Goal: Task Accomplishment & Management: Manage account settings

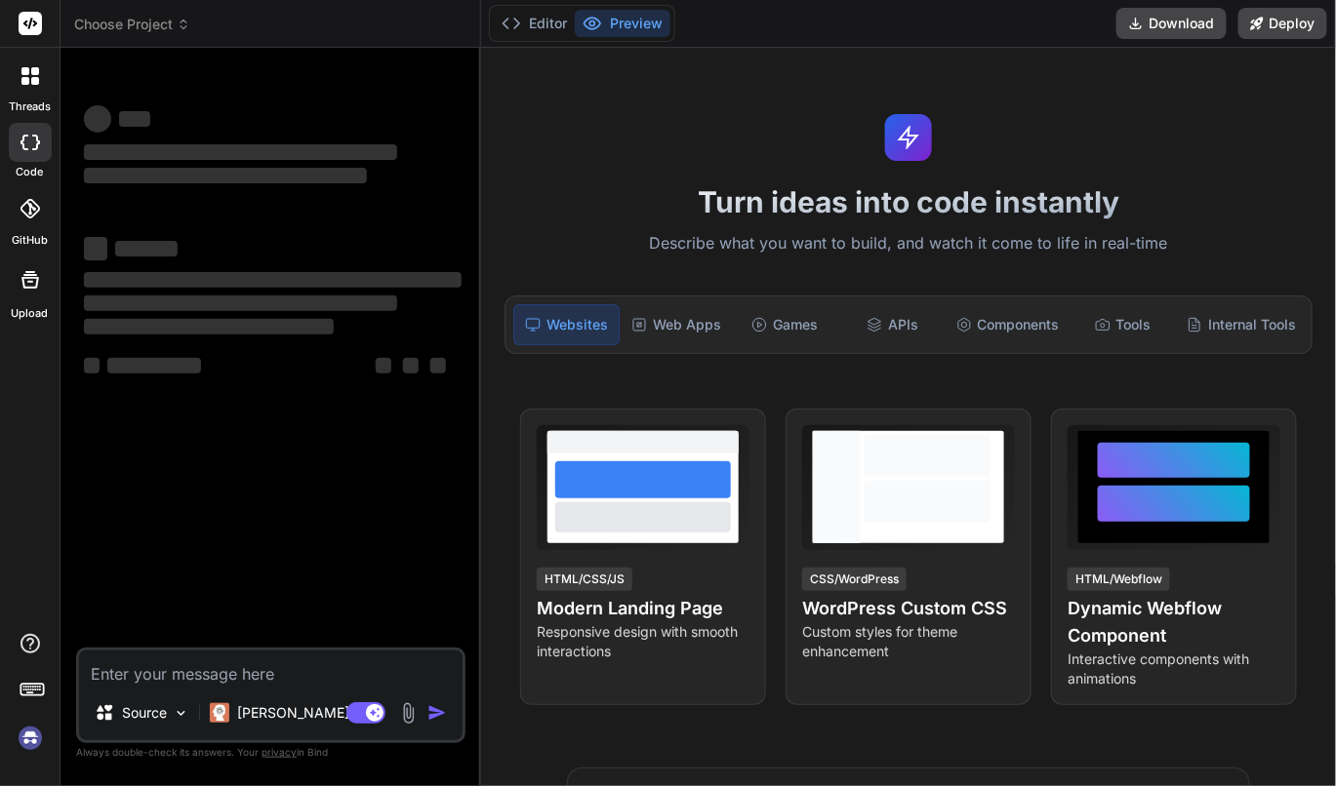
click at [29, 741] on img at bounding box center [30, 738] width 33 height 33
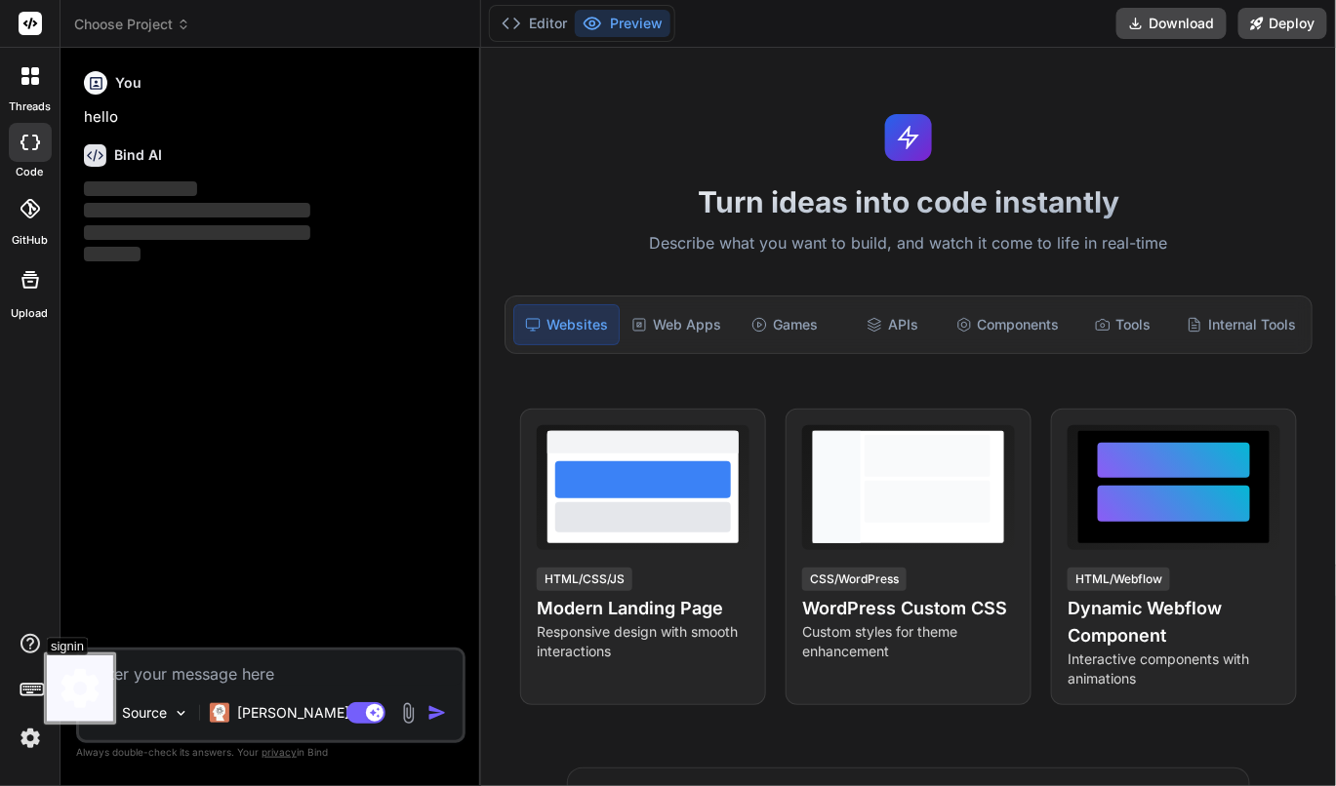
click at [24, 743] on img at bounding box center [30, 738] width 33 height 33
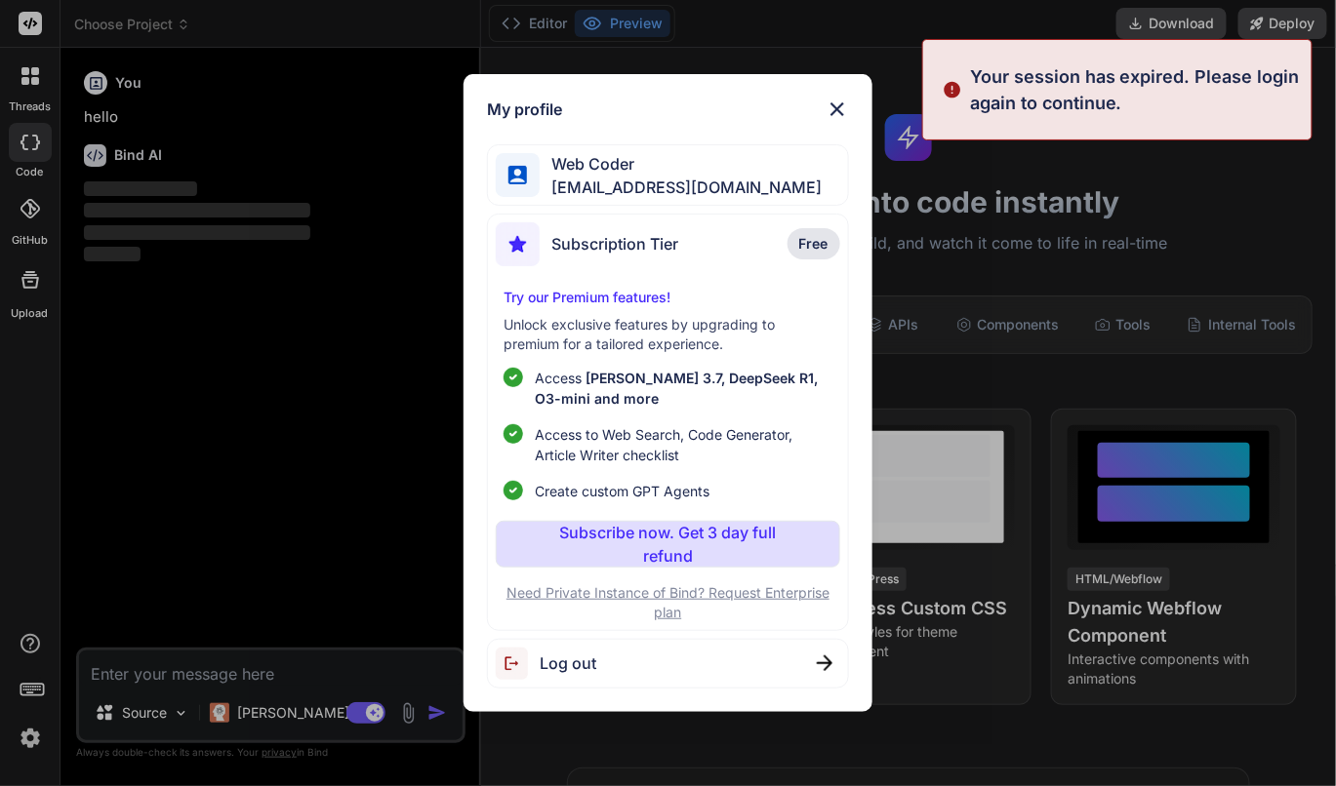
type textarea "x"
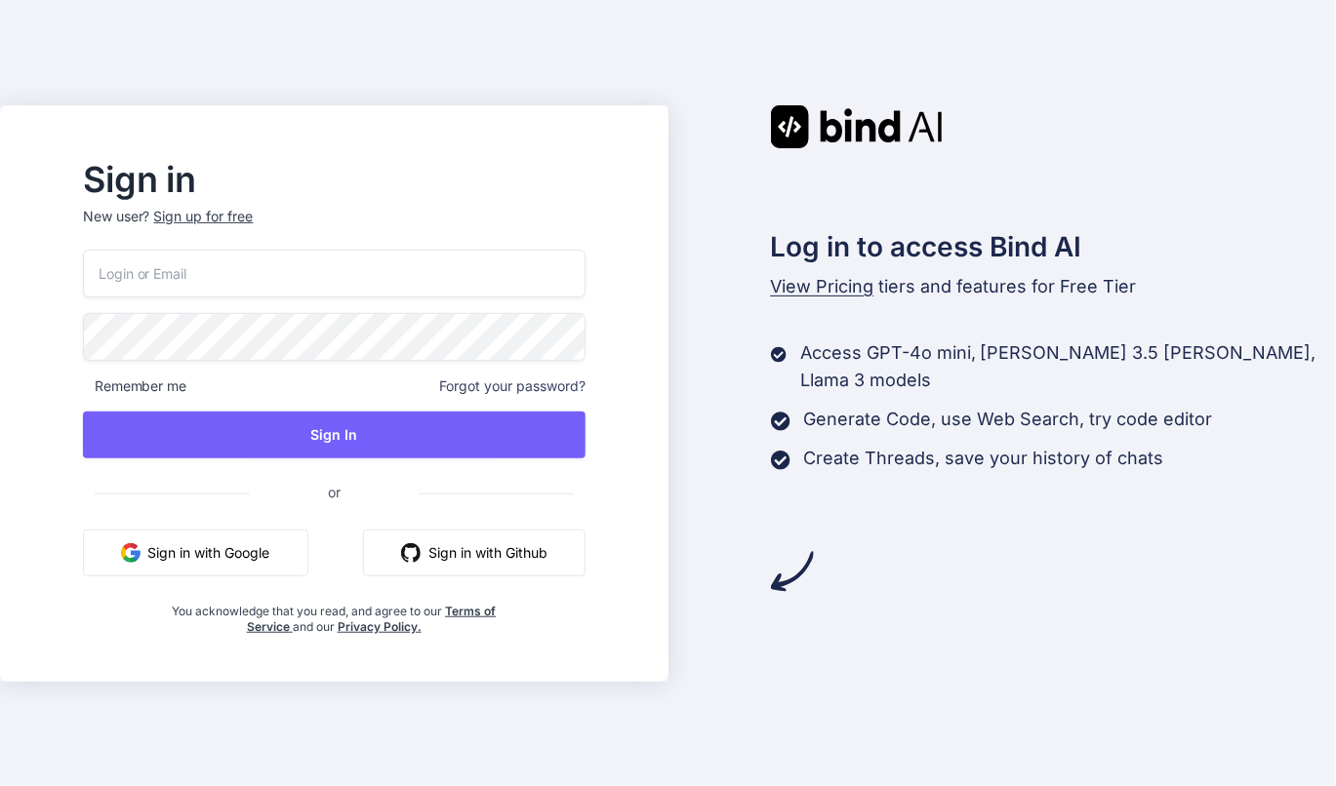
type input "[EMAIL_ADDRESS][DOMAIN_NAME]"
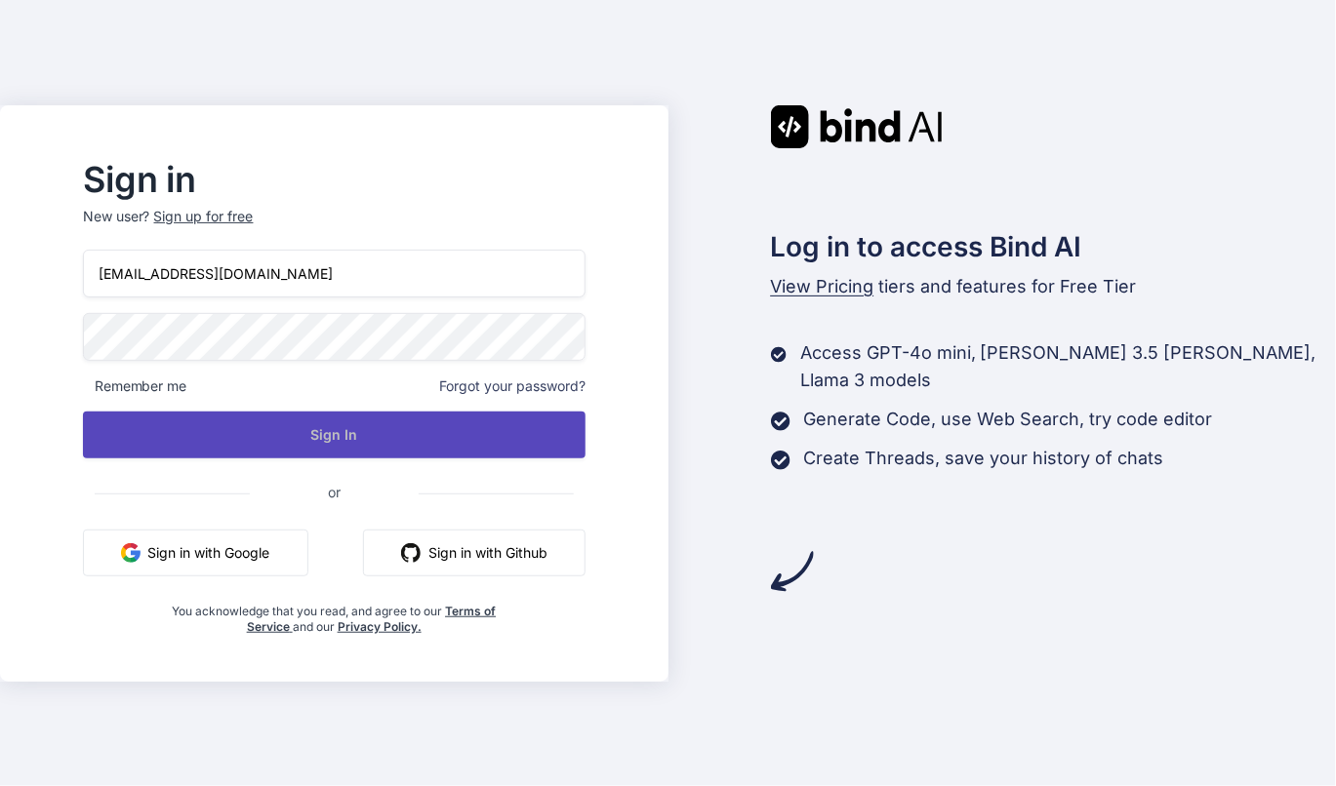
click at [502, 427] on button "Sign In" at bounding box center [334, 435] width 503 height 47
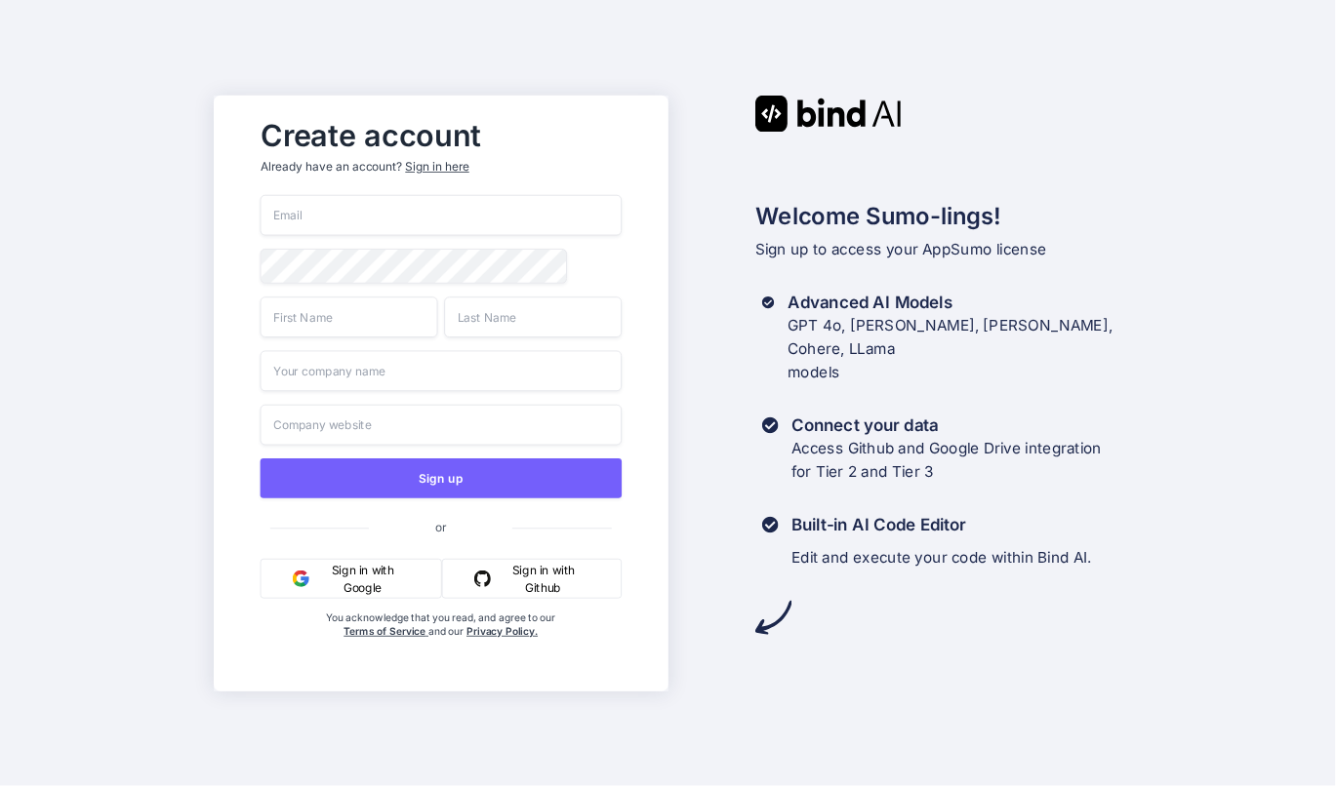
click at [437, 165] on div "Sign in here" at bounding box center [436, 166] width 63 height 17
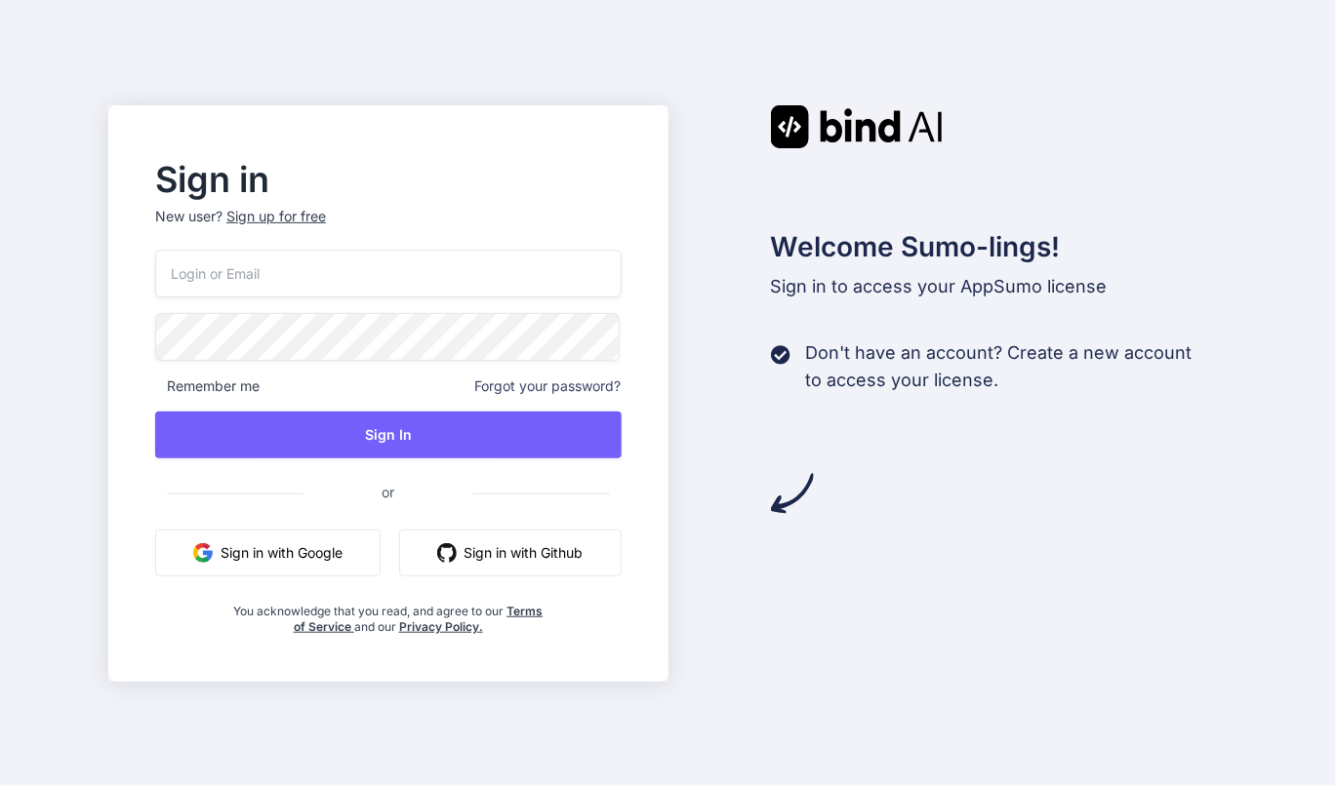
type input "[EMAIL_ADDRESS][DOMAIN_NAME]"
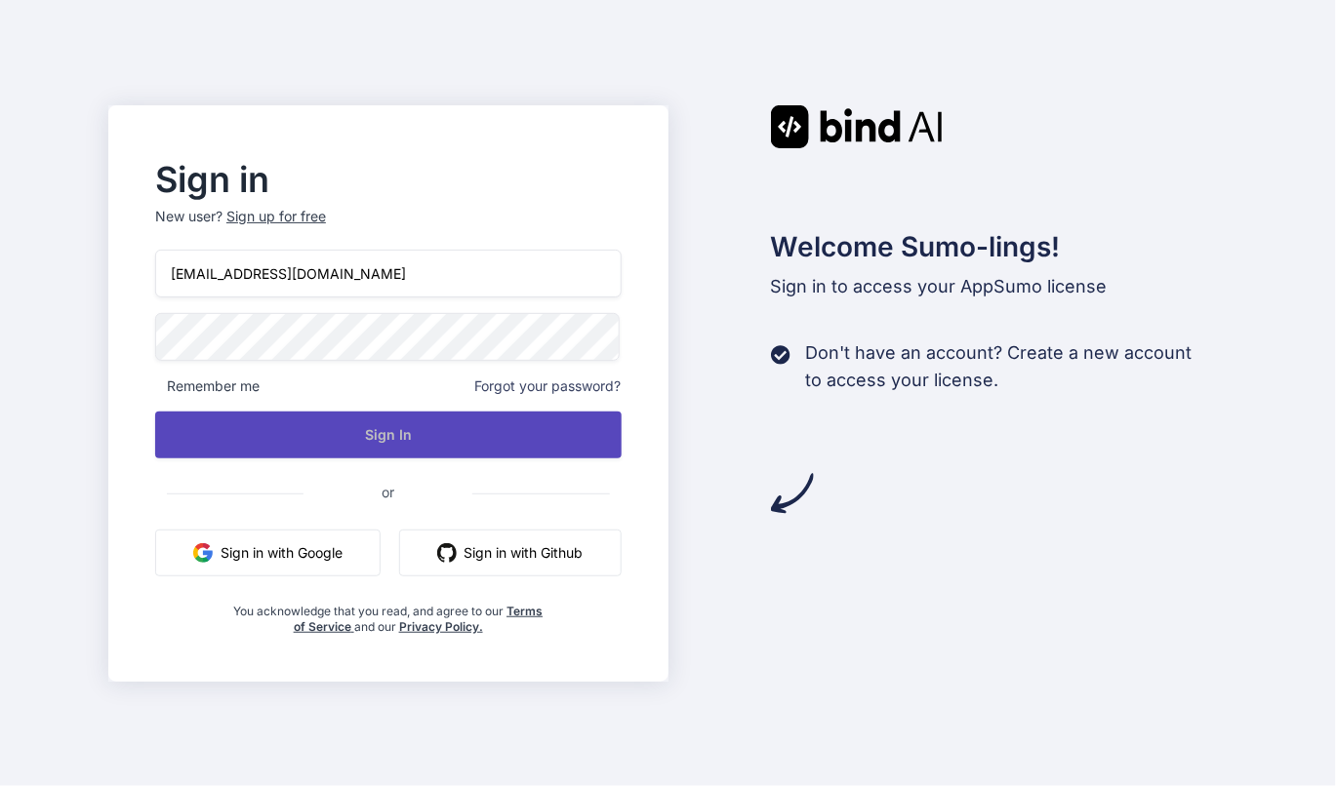
click at [525, 434] on button "Sign In" at bounding box center [388, 435] width 466 height 47
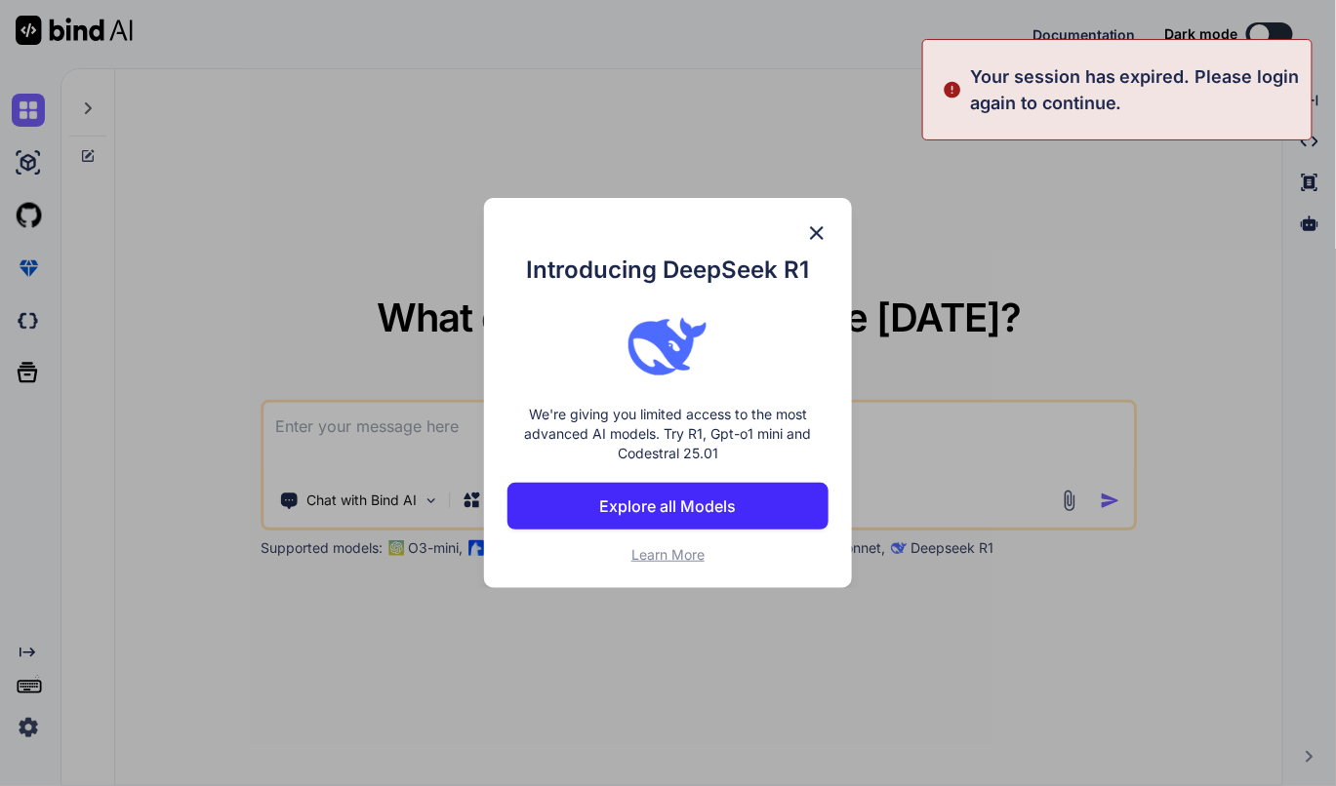
type textarea "x"
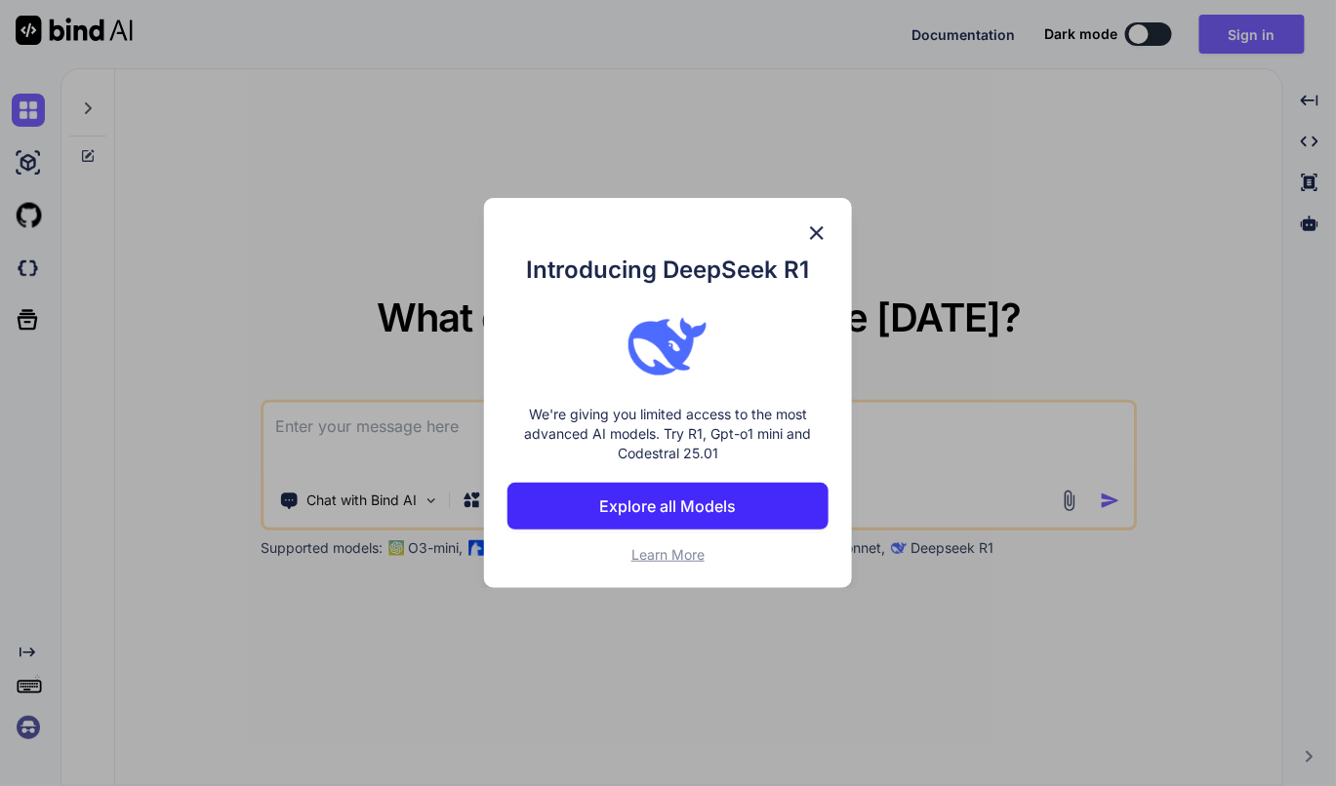
click at [816, 233] on img at bounding box center [816, 233] width 23 height 23
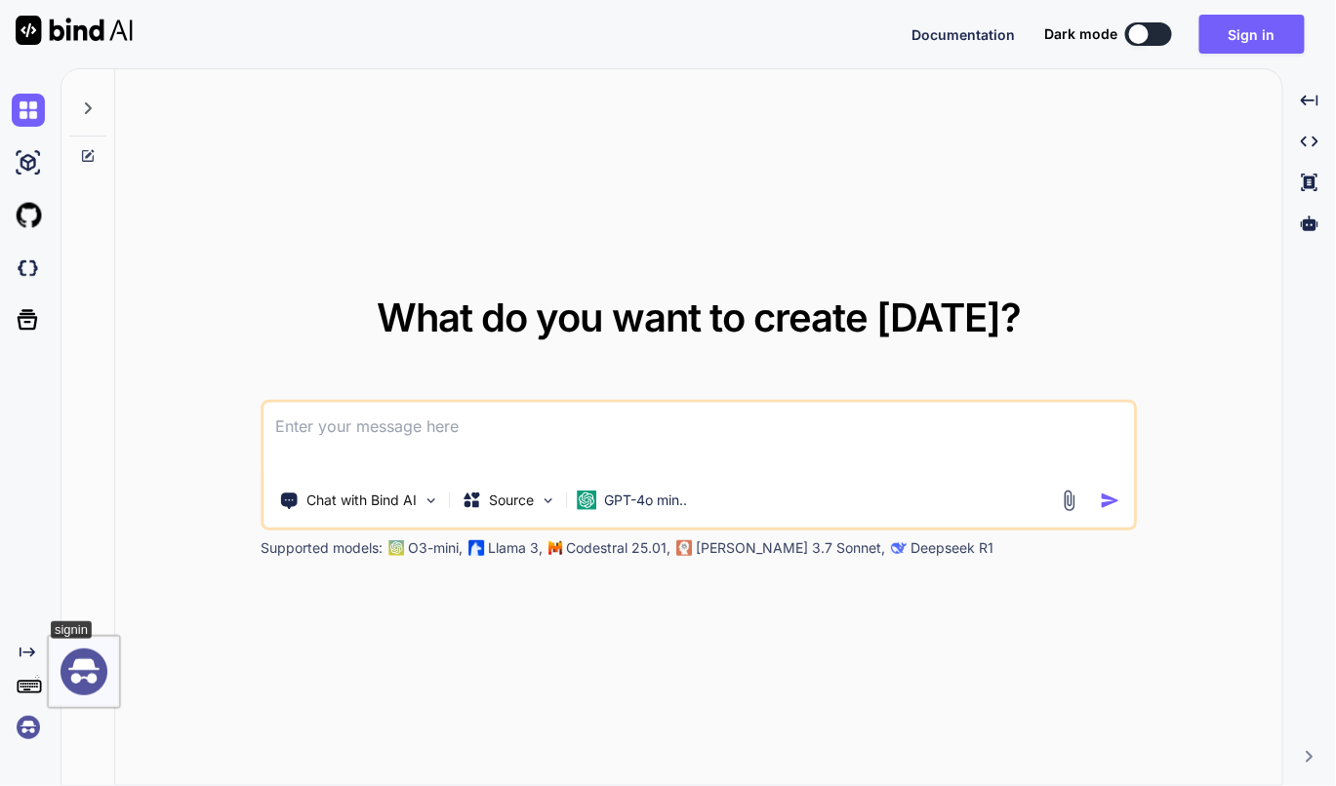
click at [27, 726] on img at bounding box center [28, 727] width 33 height 33
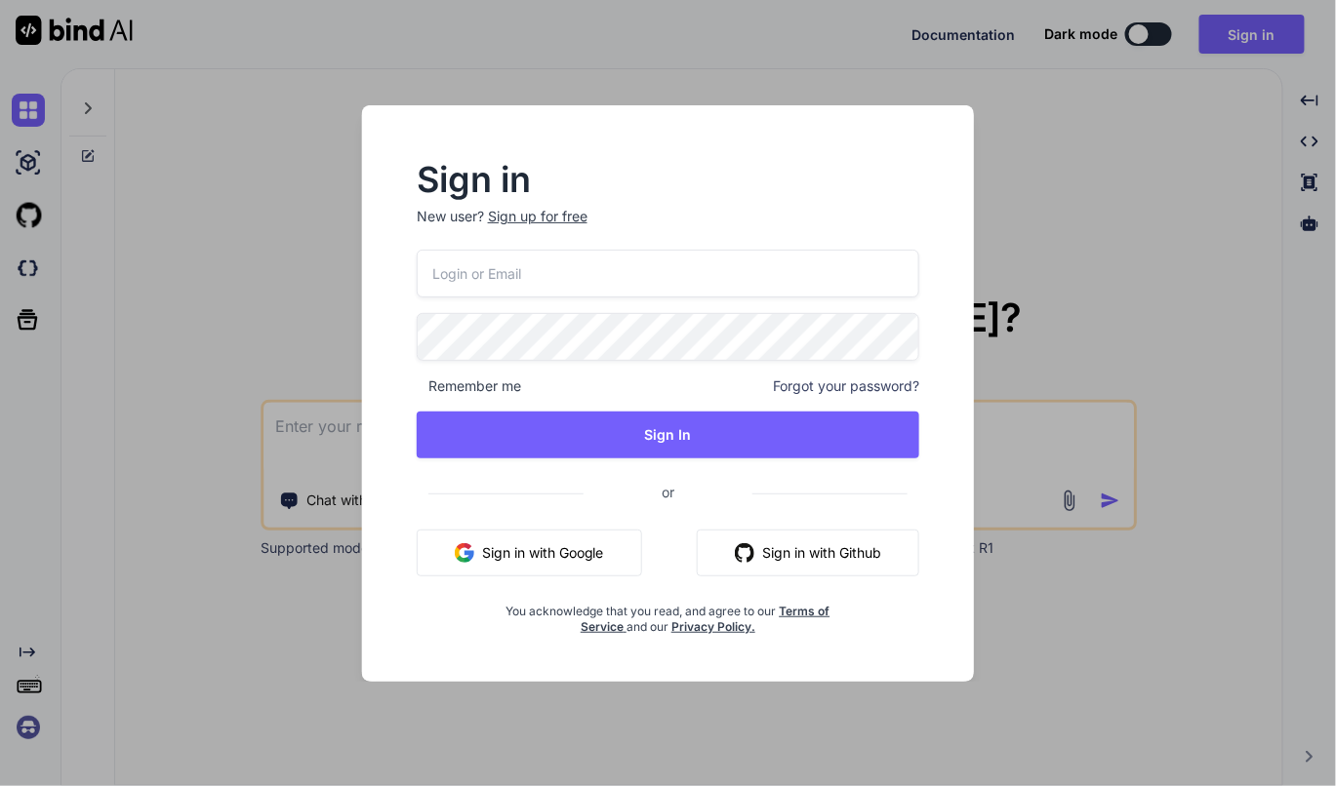
drag, startPoint x: 833, startPoint y: 277, endPoint x: 866, endPoint y: 271, distance: 32.7
click at [833, 277] on input "email" at bounding box center [668, 274] width 503 height 48
type input "[EMAIL_ADDRESS][DOMAIN_NAME]"
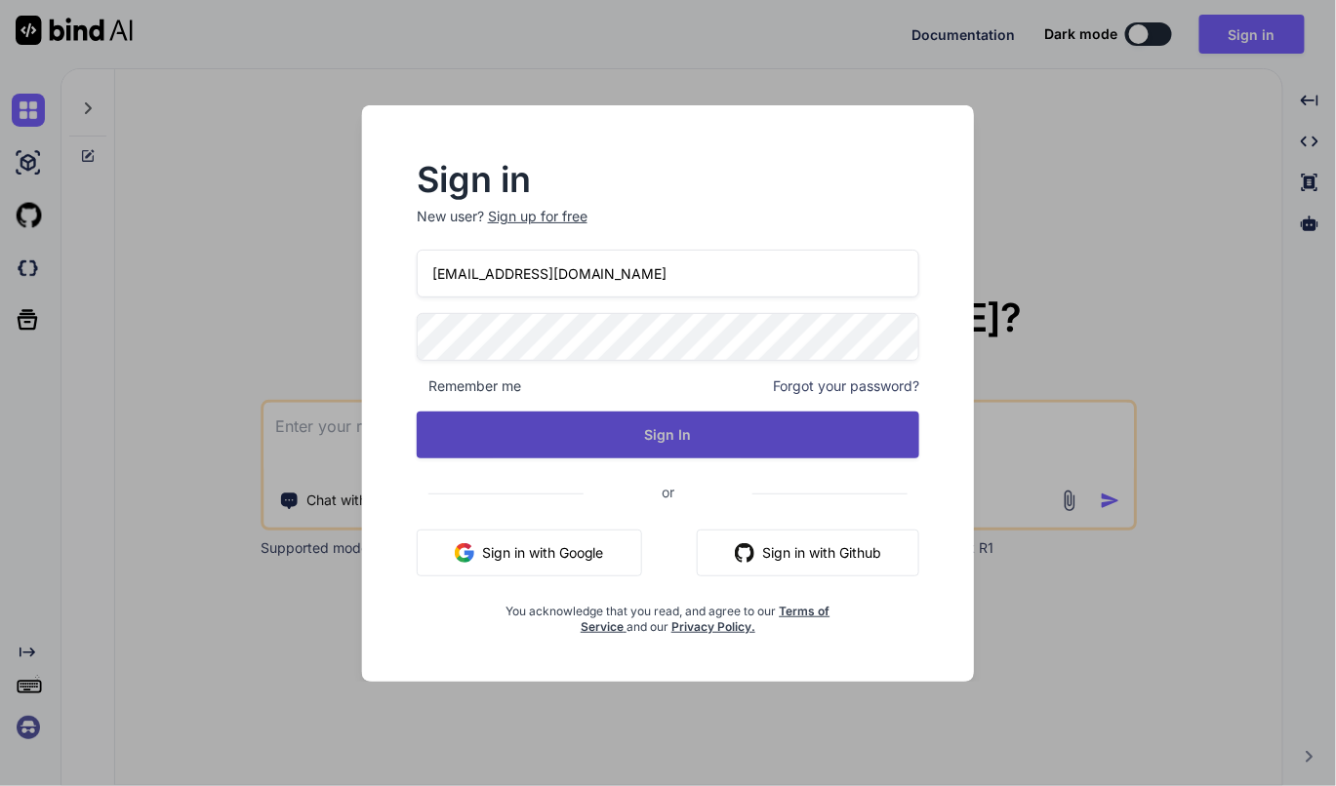
click at [749, 435] on button "Sign In" at bounding box center [668, 435] width 503 height 47
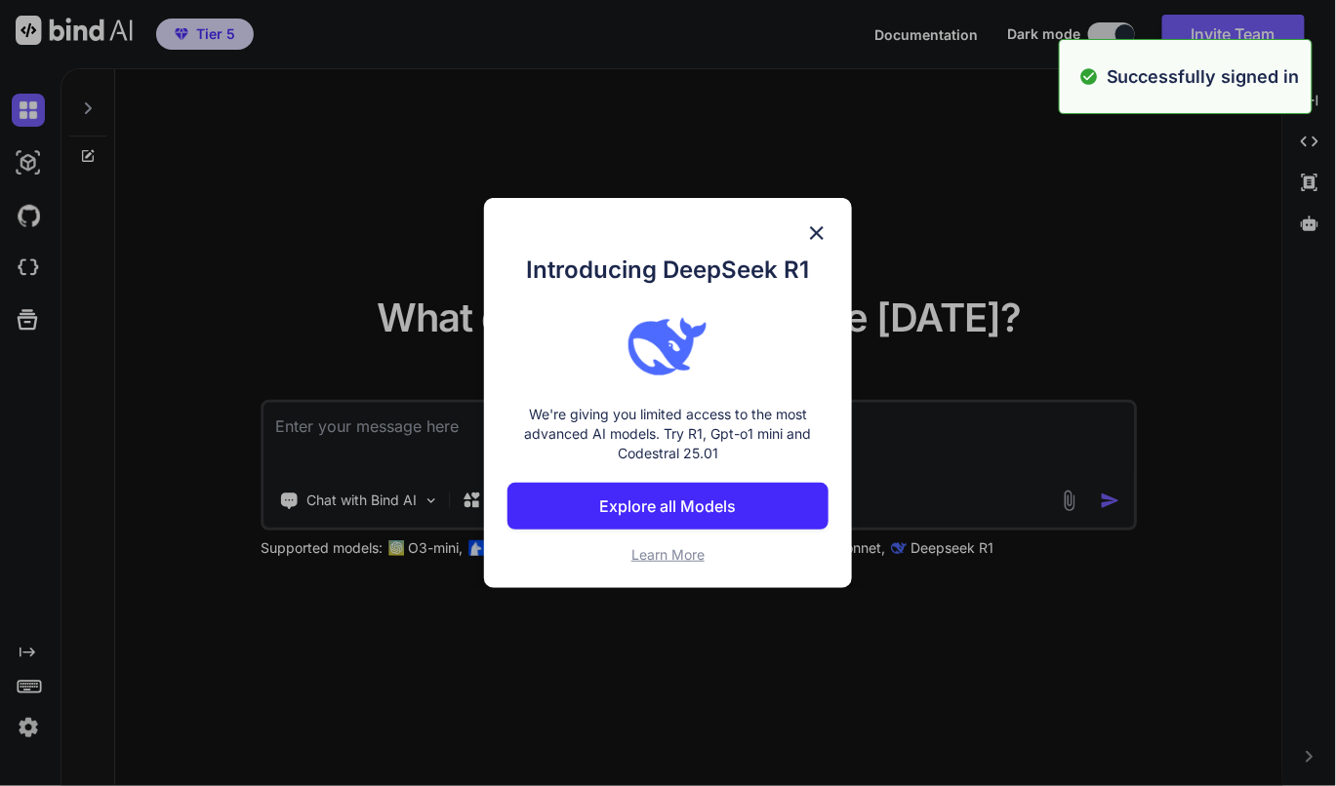
click at [32, 741] on div "Introducing DeepSeek R1 We're giving you limited access to the most advanced AI…" at bounding box center [668, 393] width 1336 height 786
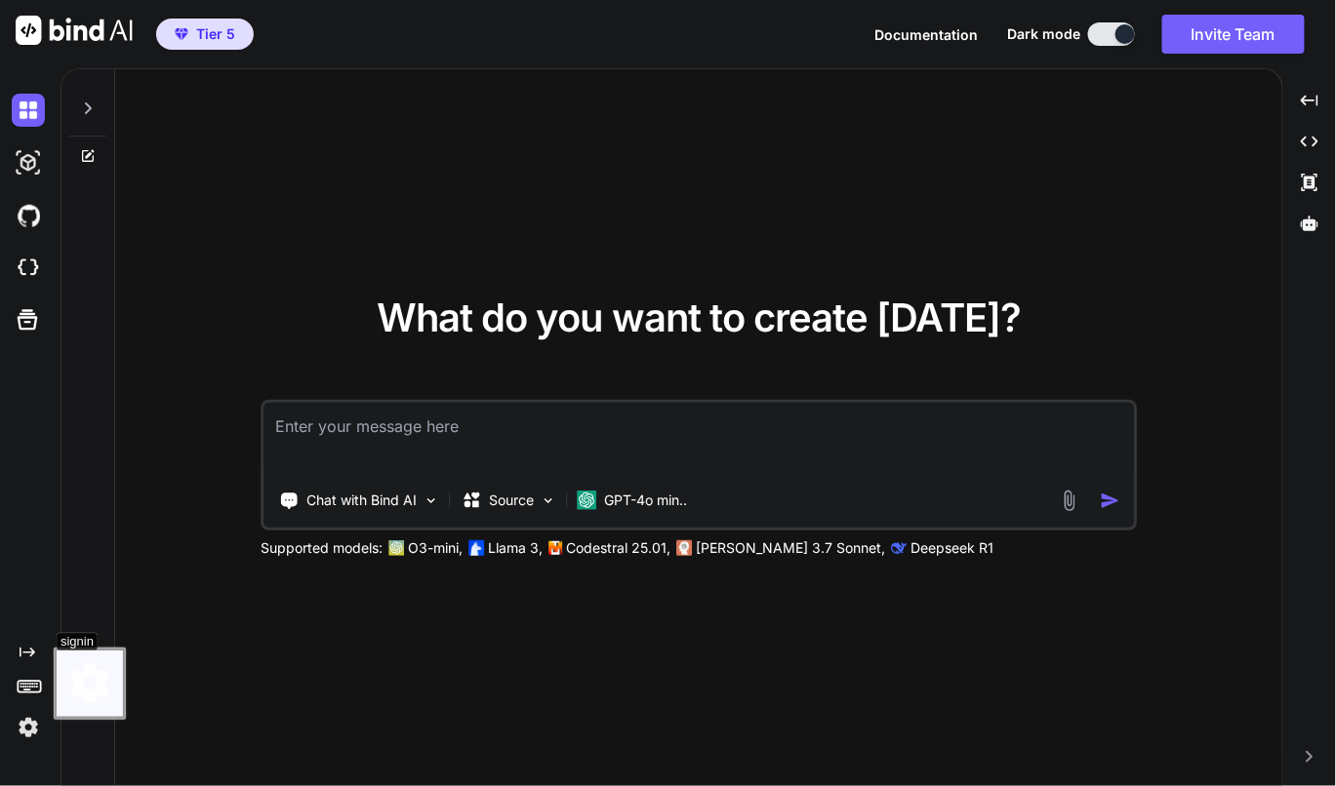
click at [34, 738] on img at bounding box center [28, 727] width 33 height 33
type textarea "x"
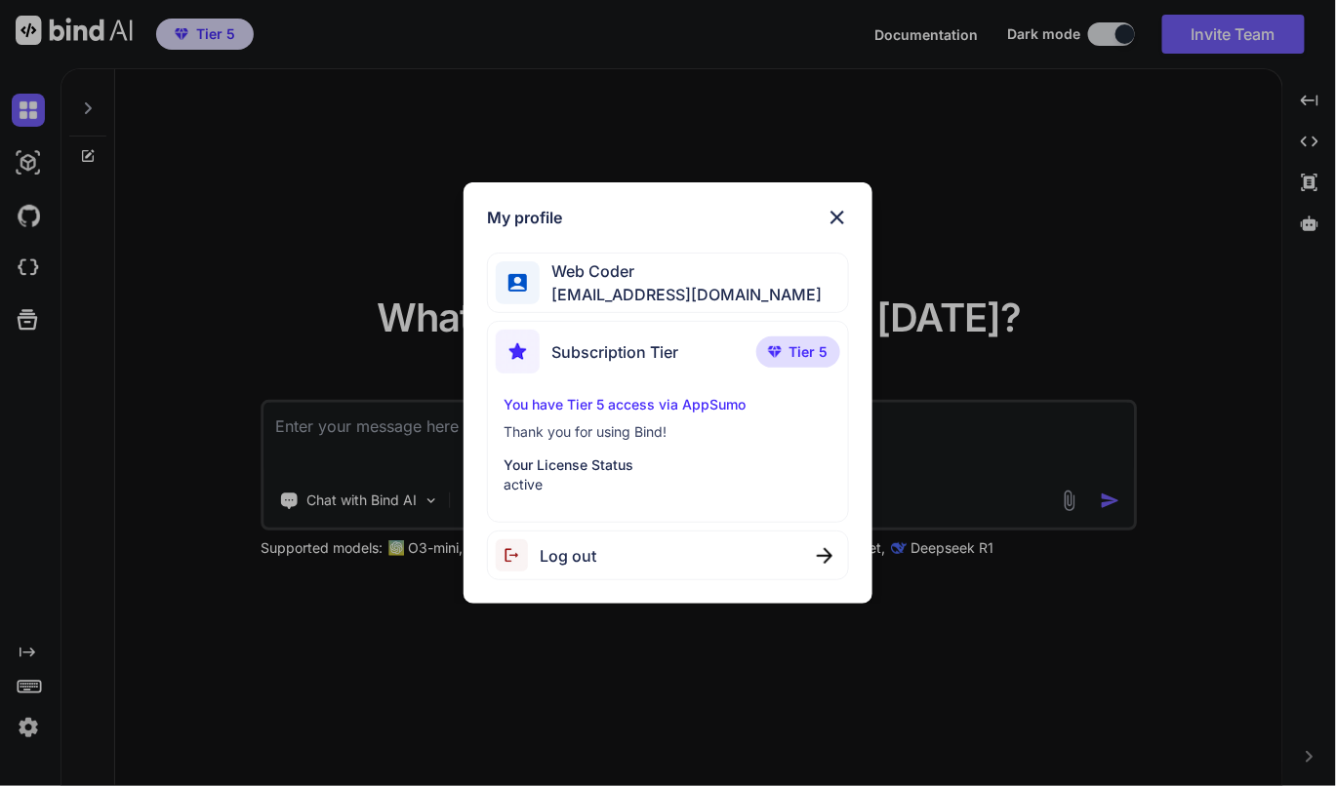
click at [263, 656] on div "My profile Web Coder email@inbox00.com Subscription Tier Tier 5 You have Tier 5…" at bounding box center [668, 393] width 1336 height 786
